Goal: Task Accomplishment & Management: Manage account settings

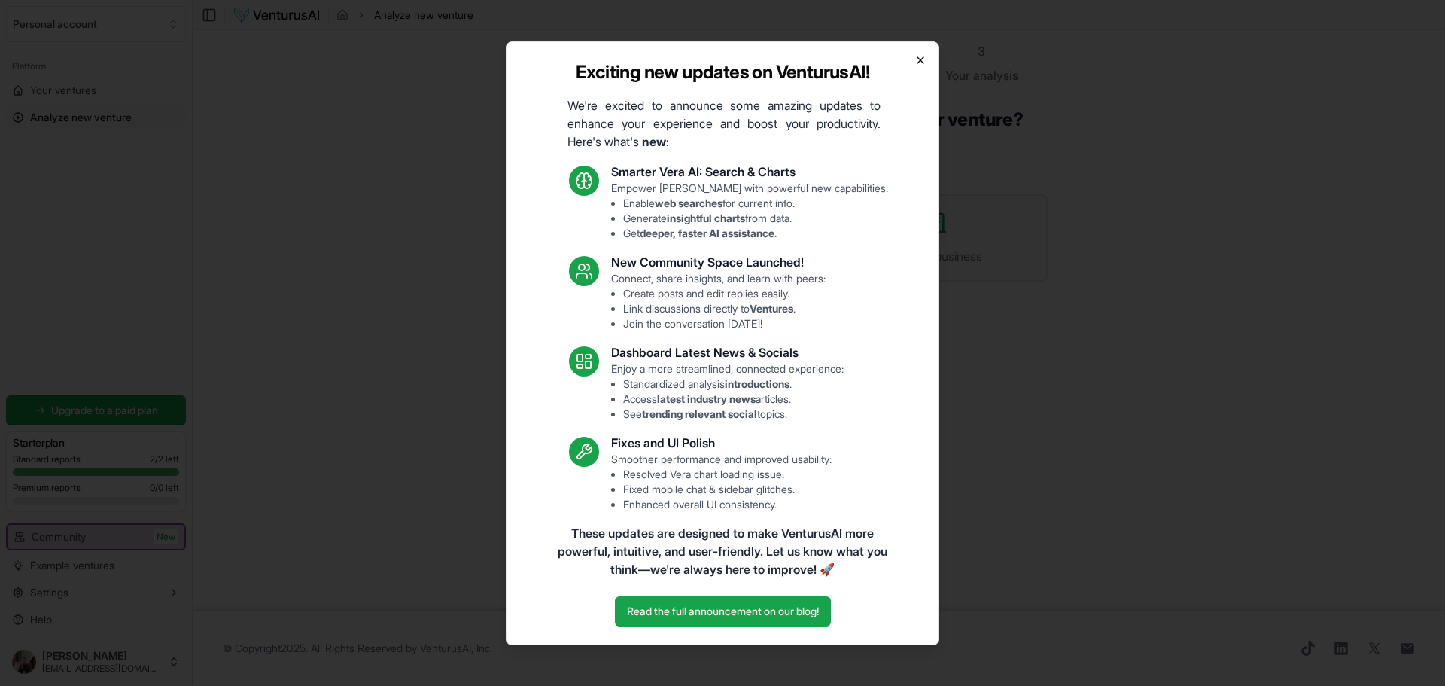
click at [925, 59] on icon "button" at bounding box center [921, 60] width 12 height 12
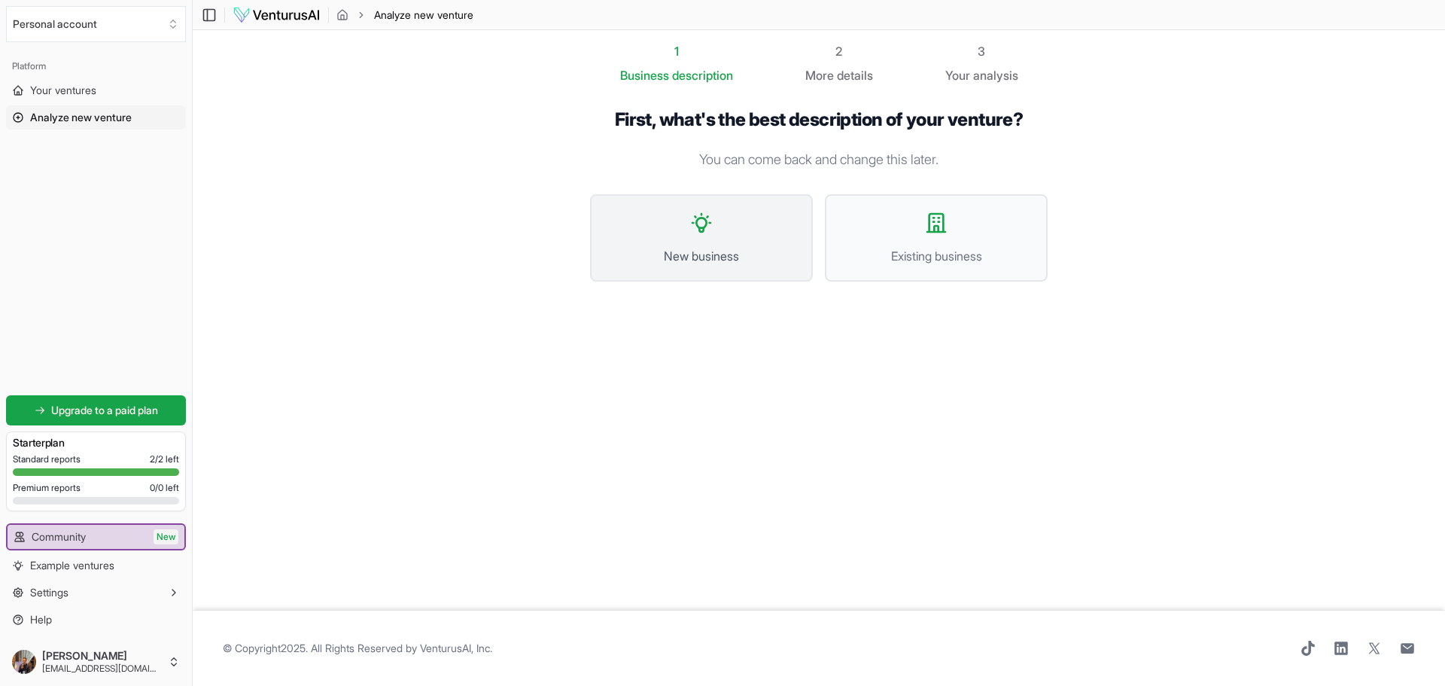
click at [727, 231] on button "New business" at bounding box center [701, 237] width 223 height 87
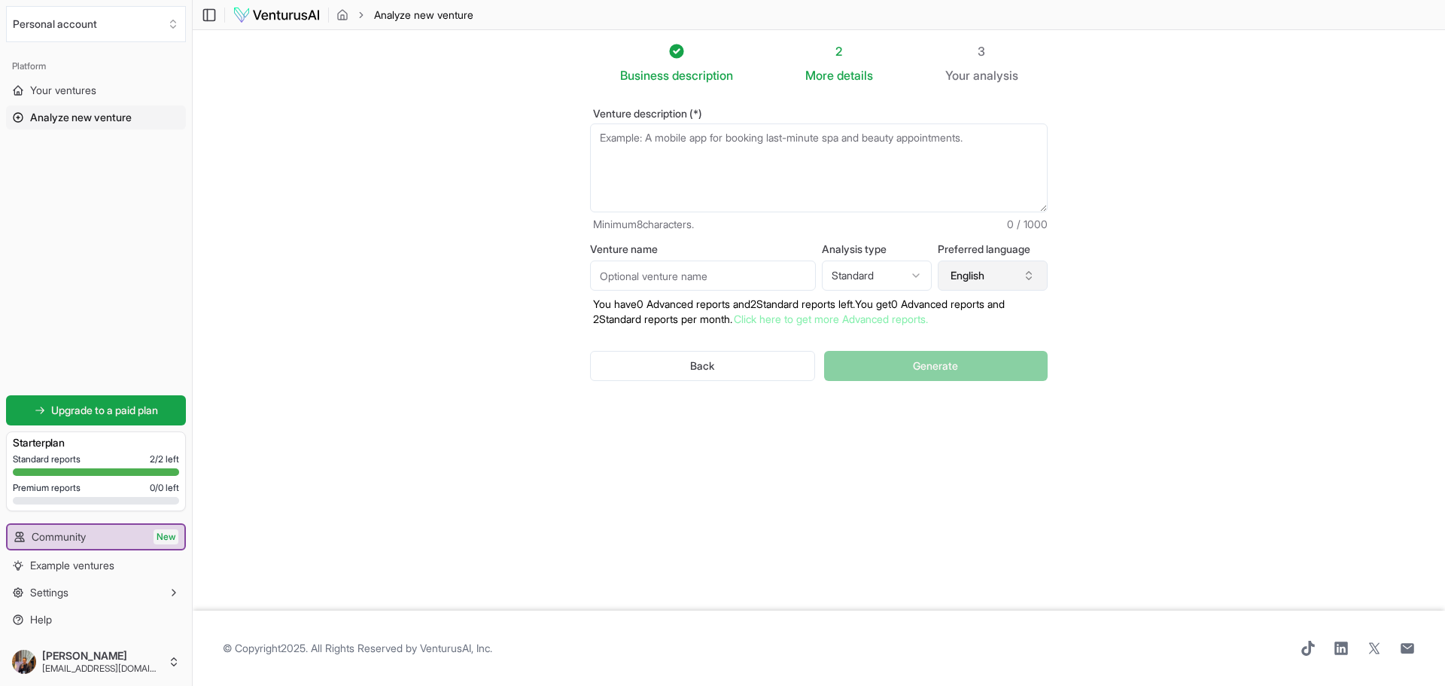
click at [981, 276] on button "English" at bounding box center [993, 275] width 110 height 30
type input "port"
click at [981, 341] on div "Portuguese" at bounding box center [1000, 343] width 194 height 24
click at [78, 580] on ul "Community New Example ventures Settings Help" at bounding box center [96, 577] width 180 height 108
click at [84, 590] on button "Settings" at bounding box center [96, 592] width 180 height 24
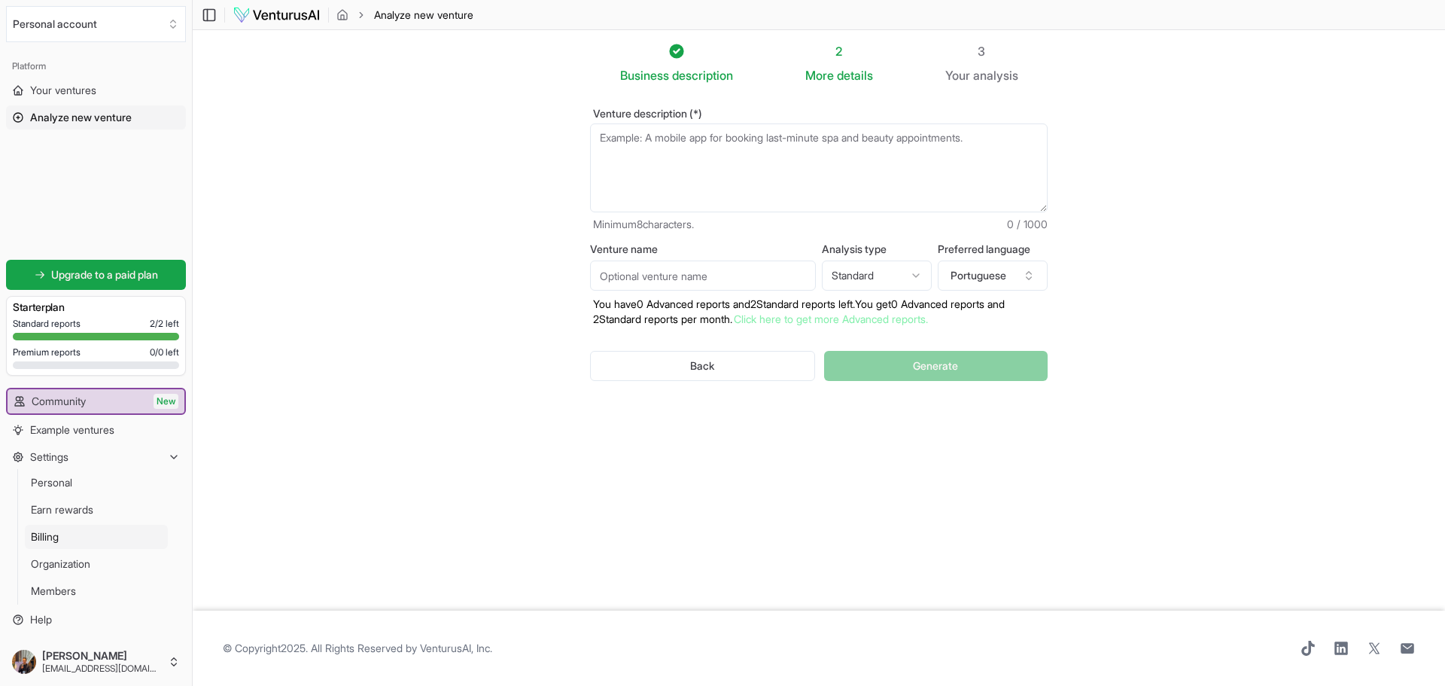
click at [106, 529] on link "Billing" at bounding box center [96, 537] width 143 height 24
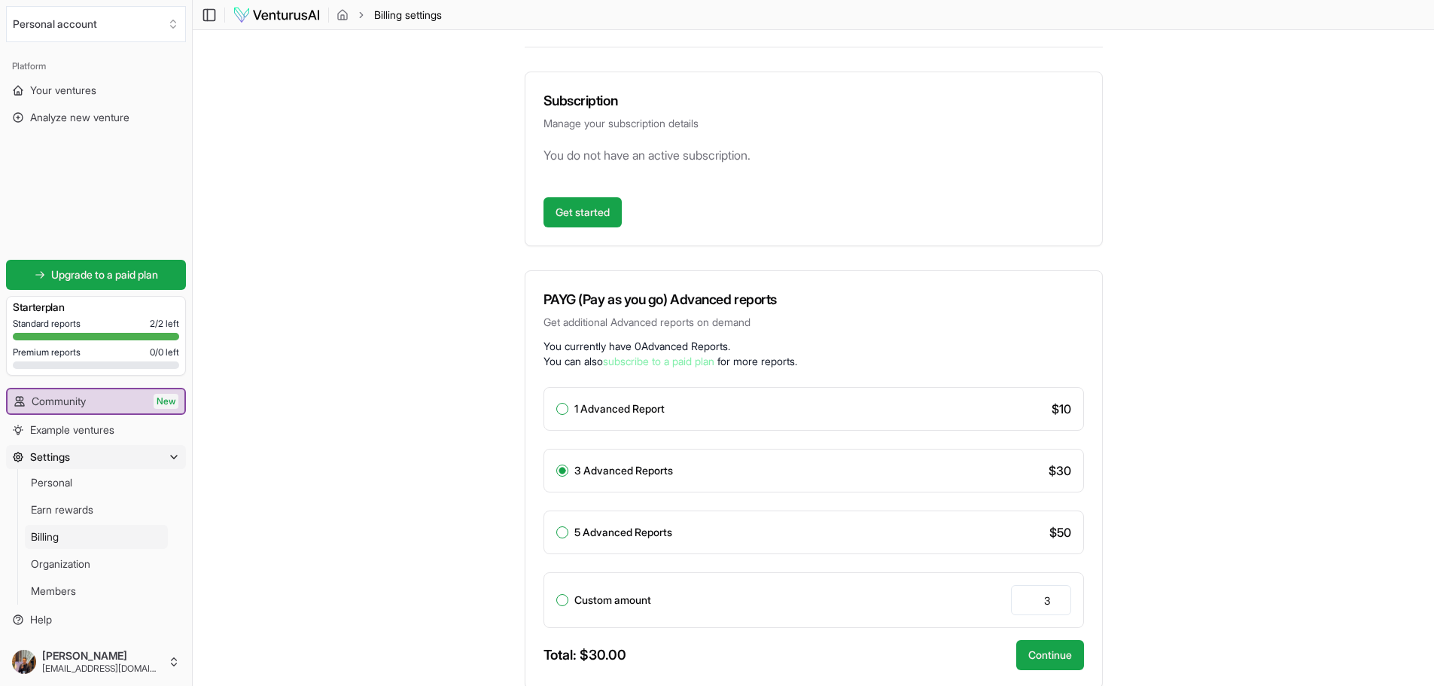
scroll to position [301, 0]
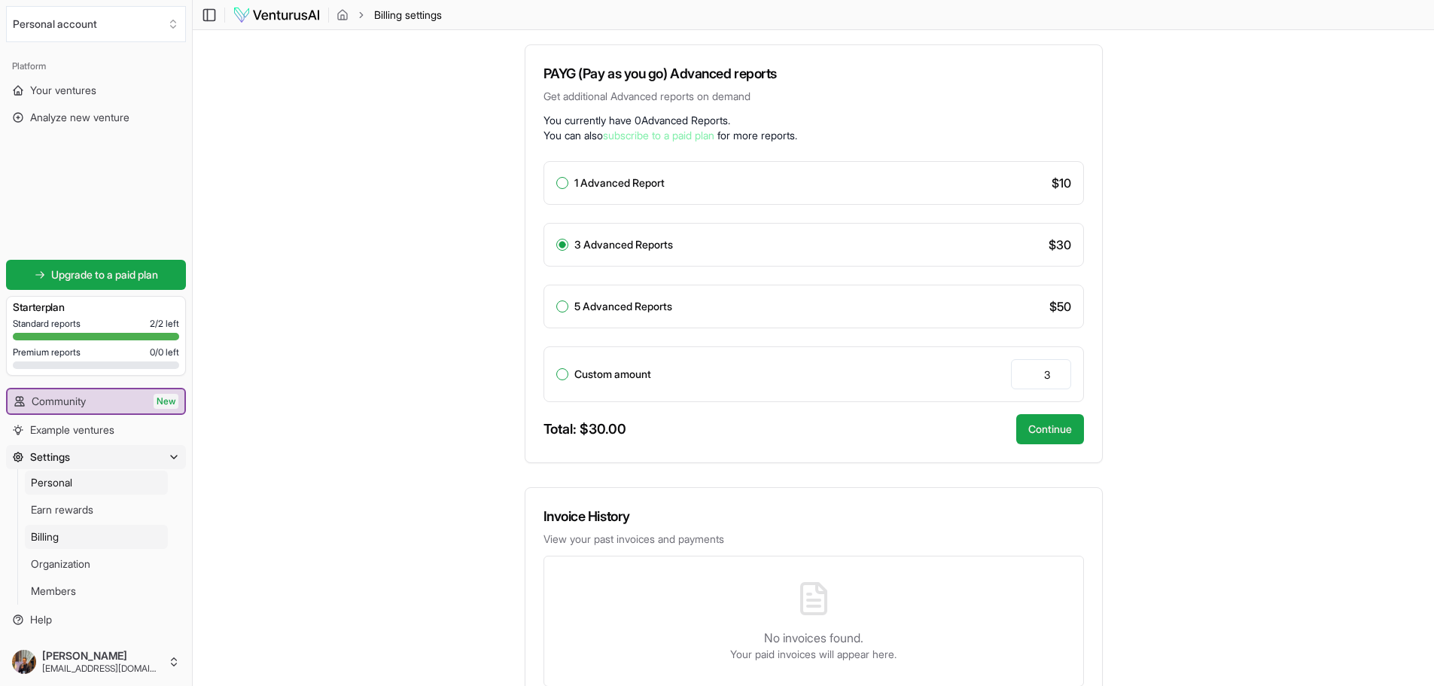
click at [37, 473] on link "Personal" at bounding box center [96, 482] width 143 height 24
